Goal: Information Seeking & Learning: Learn about a topic

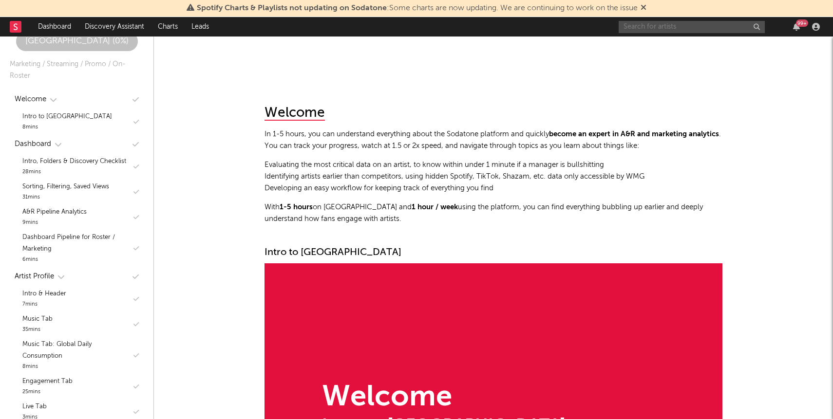
click at [667, 27] on input "text" at bounding box center [691, 27] width 146 height 12
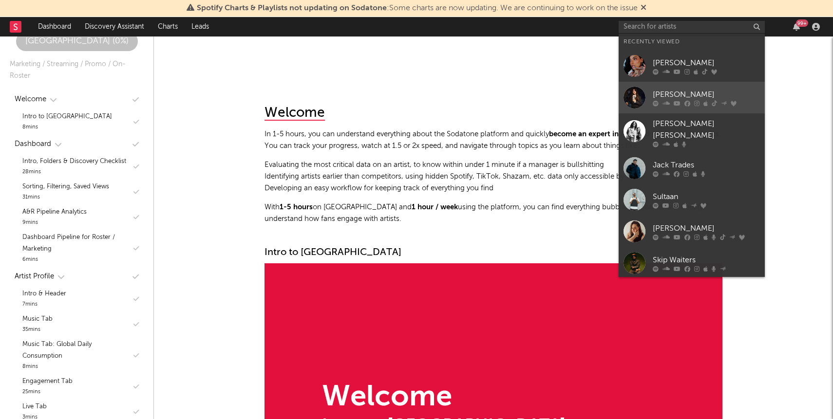
click at [670, 90] on div "[PERSON_NAME]" at bounding box center [705, 95] width 107 height 12
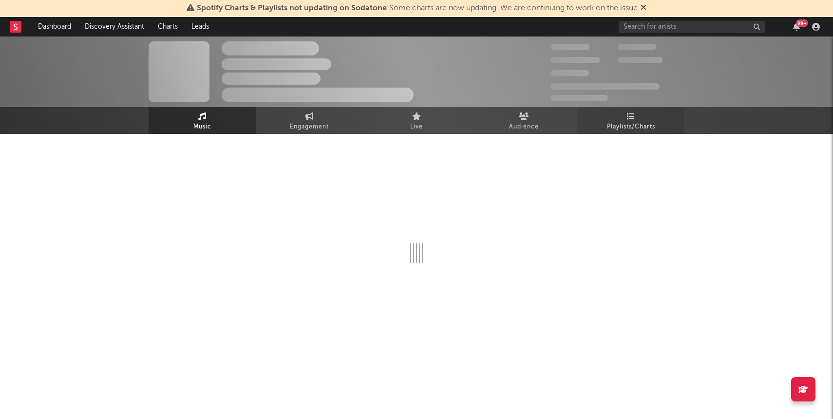
click at [640, 117] on link "Playlists/Charts" at bounding box center [630, 120] width 107 height 27
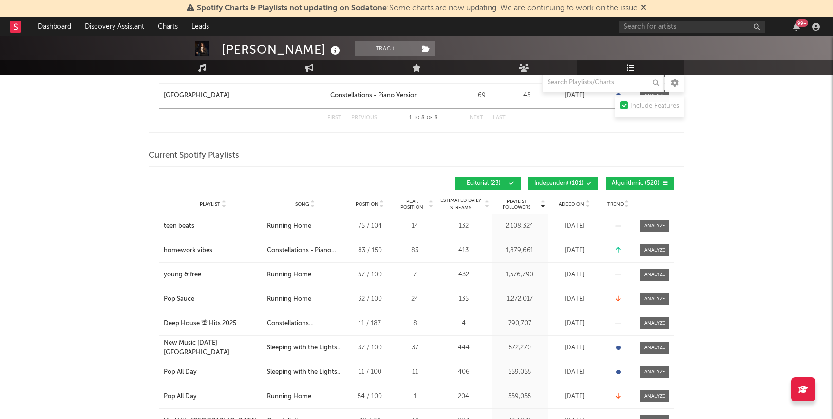
scroll to position [544, 0]
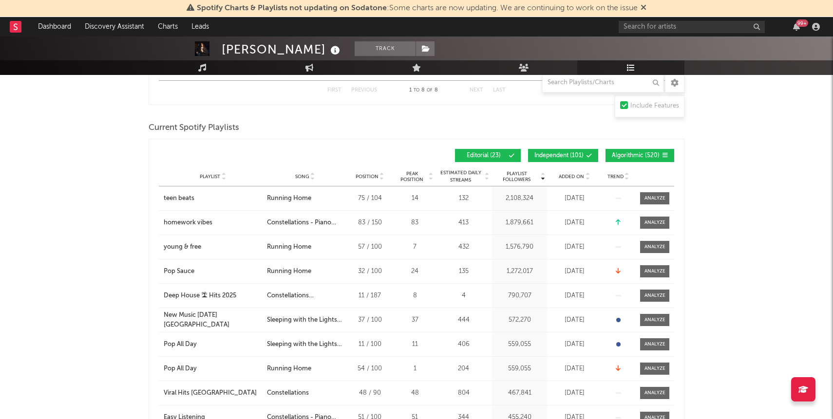
click at [619, 150] on button "Algorithmic ( 520 )" at bounding box center [639, 155] width 69 height 13
click at [571, 149] on button "Independent ( 101 )" at bounding box center [563, 155] width 70 height 13
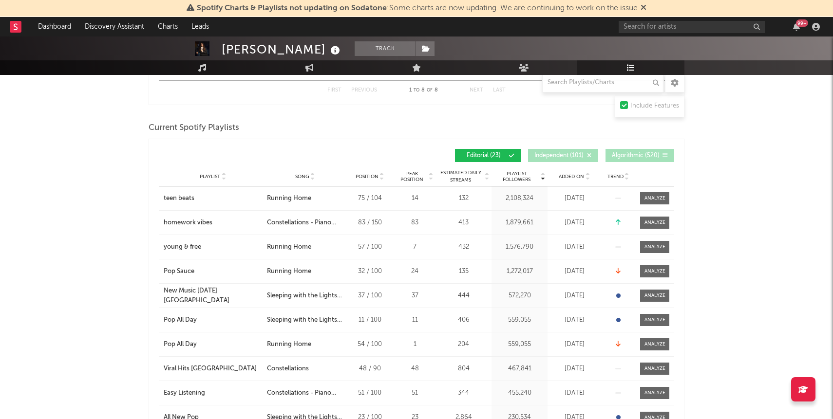
click at [574, 170] on div "Playlist City Song Position Peak Position Estimated Daily Streams Playlist Foll…" at bounding box center [416, 176] width 515 height 19
click at [573, 175] on span "Added On" at bounding box center [570, 177] width 25 height 6
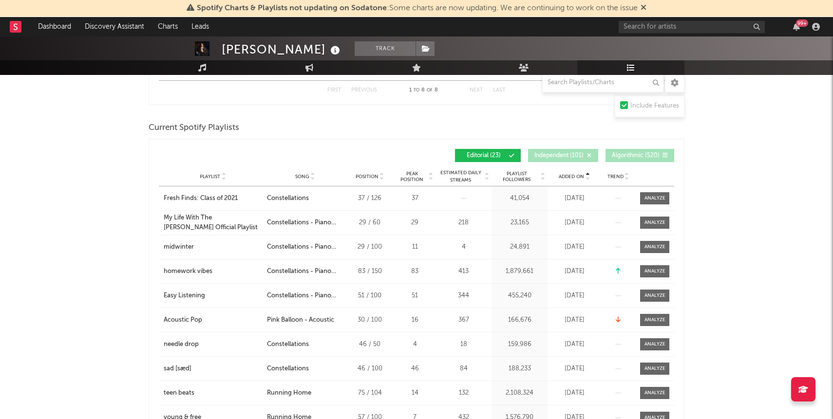
click at [573, 175] on span "Added On" at bounding box center [570, 177] width 25 height 6
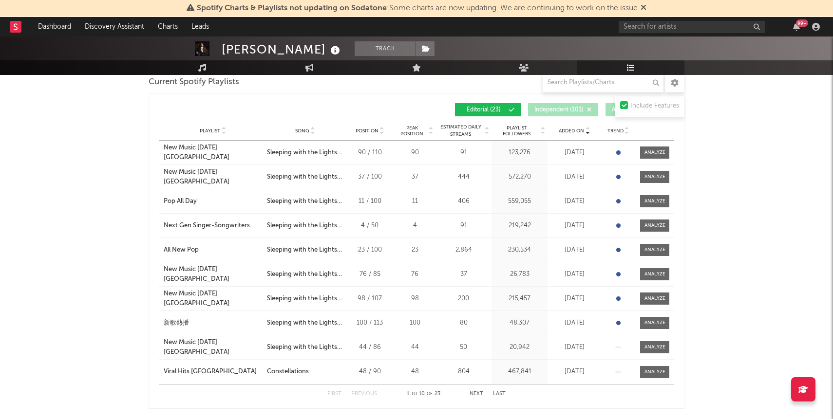
scroll to position [594, 0]
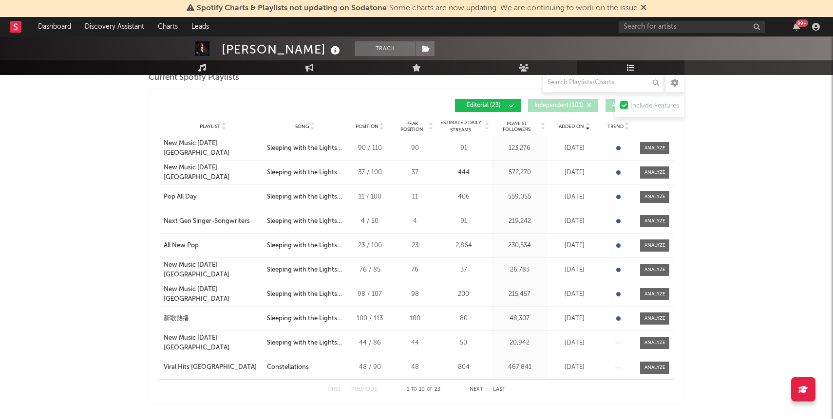
click at [479, 388] on button "Next" at bounding box center [476, 389] width 14 height 5
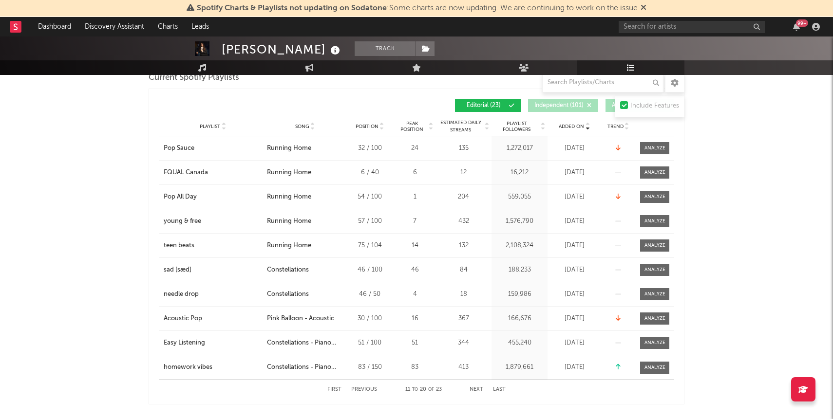
click at [368, 387] on div "First Previous 11 to 20 of 23 Next Last" at bounding box center [416, 389] width 178 height 19
click at [368, 391] on button "Previous" at bounding box center [364, 389] width 26 height 5
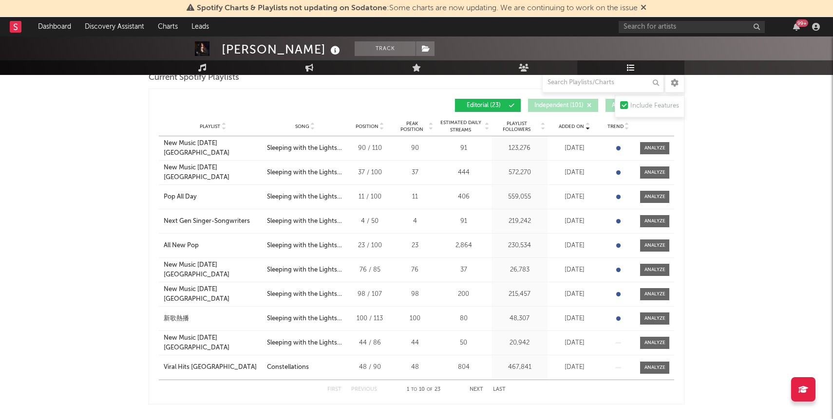
click at [475, 390] on button "Next" at bounding box center [476, 389] width 14 height 5
